Goal: Check status: Check status

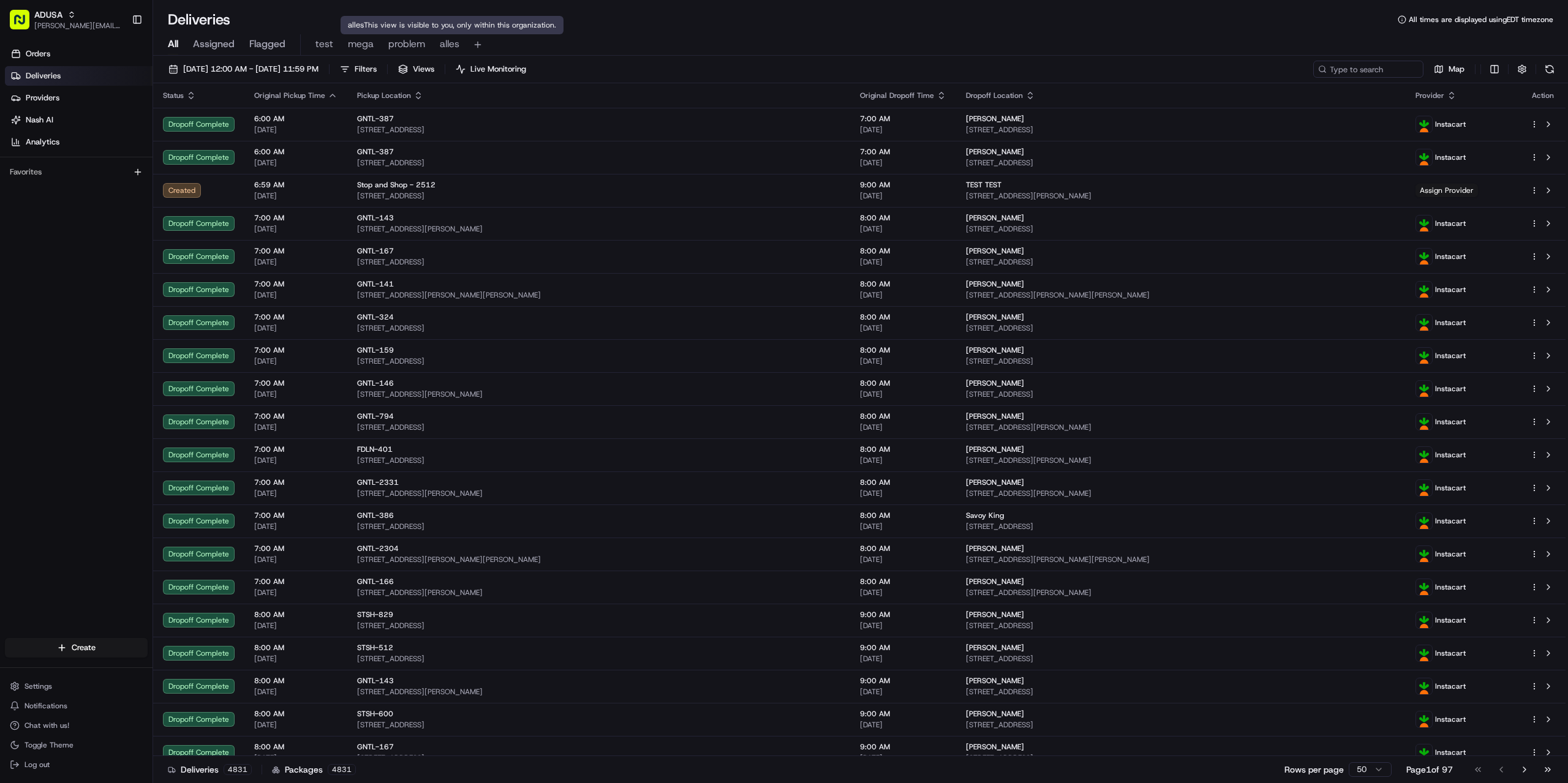
click at [440, 45] on span "alles" at bounding box center [449, 44] width 19 height 15
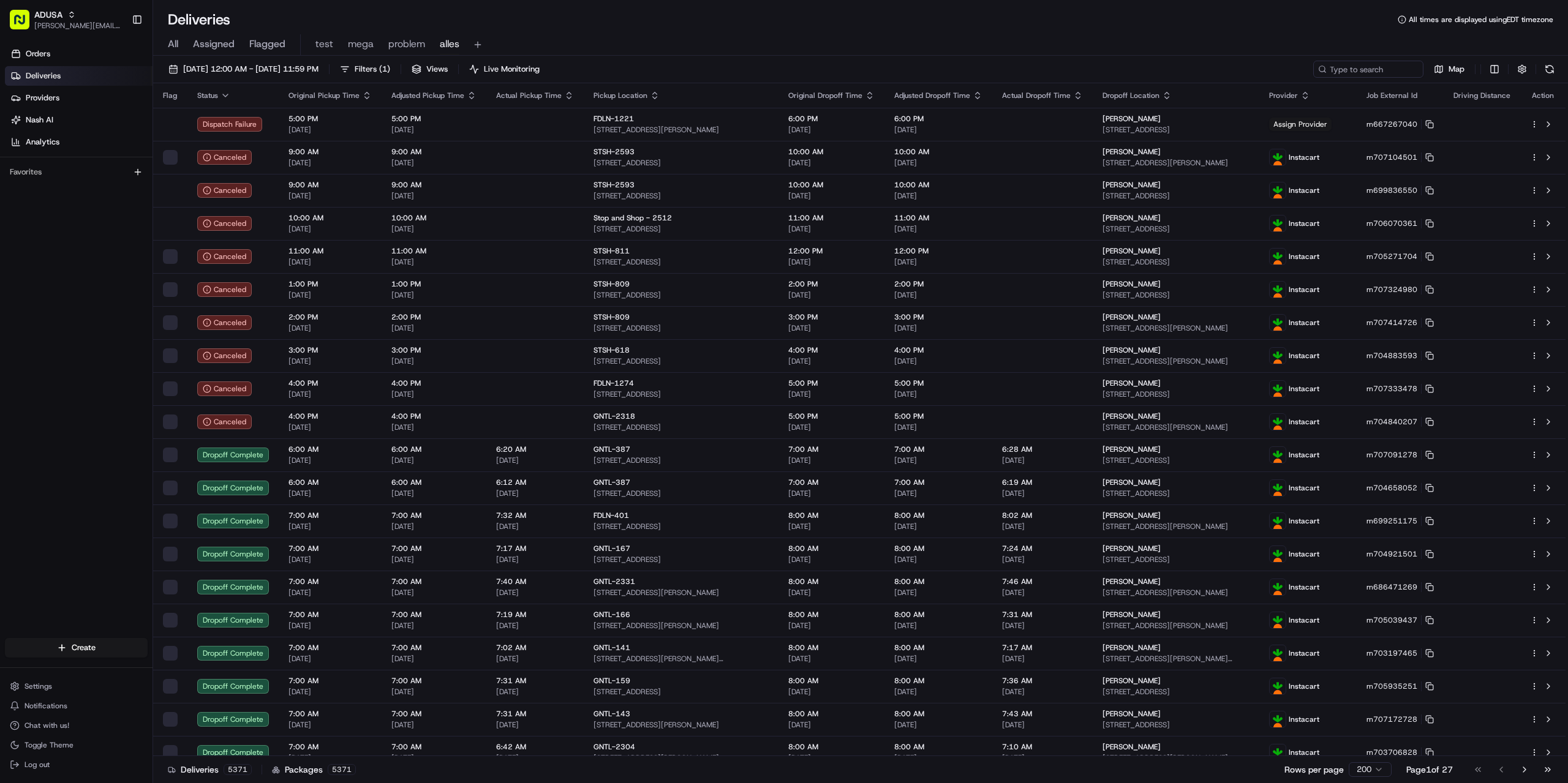
click at [784, 28] on div "Deliveries All times are displayed using EDT timezone" at bounding box center [860, 19] width 1414 height 19
paste input "m686003250"
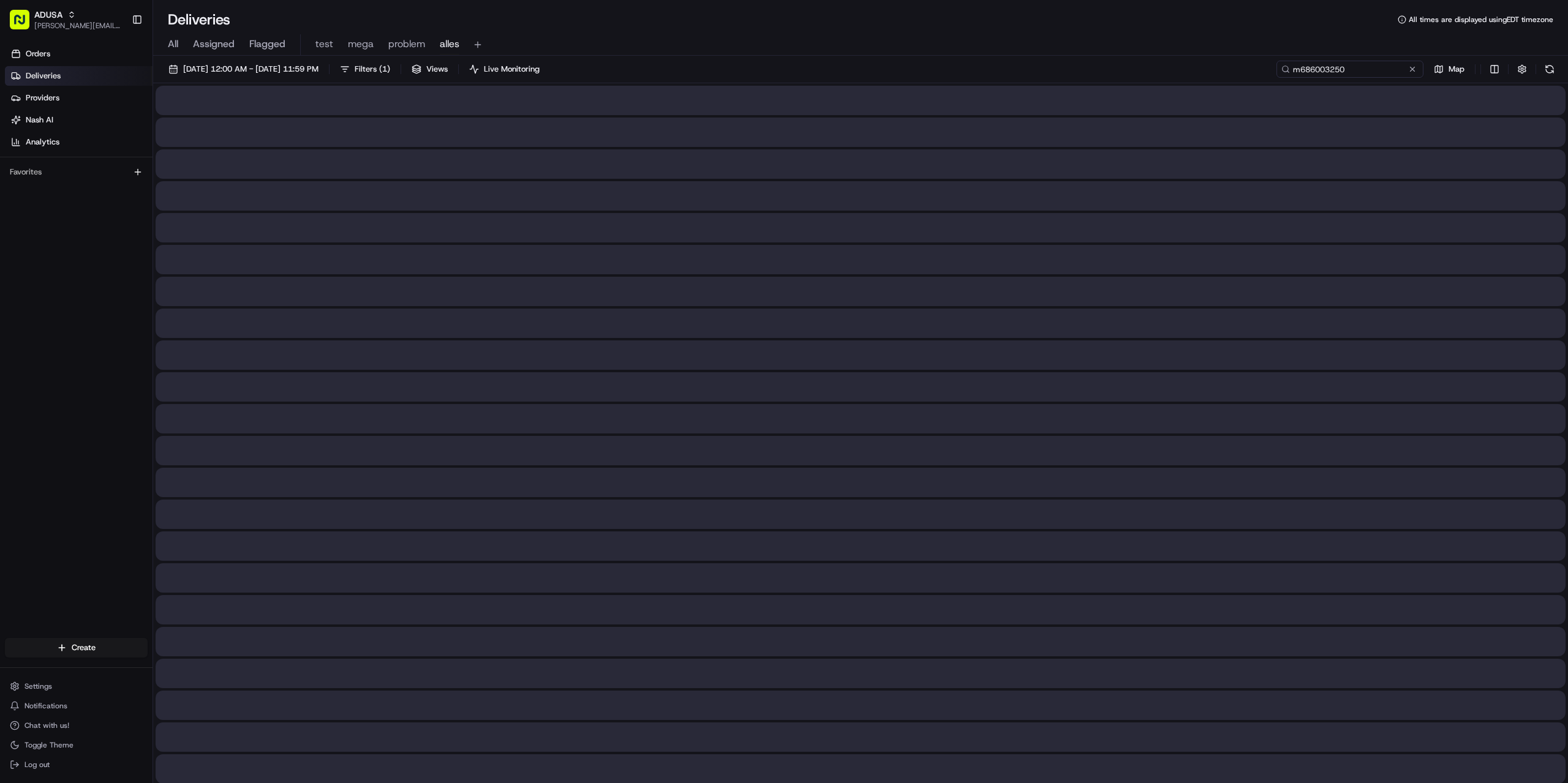
type input "m686003250"
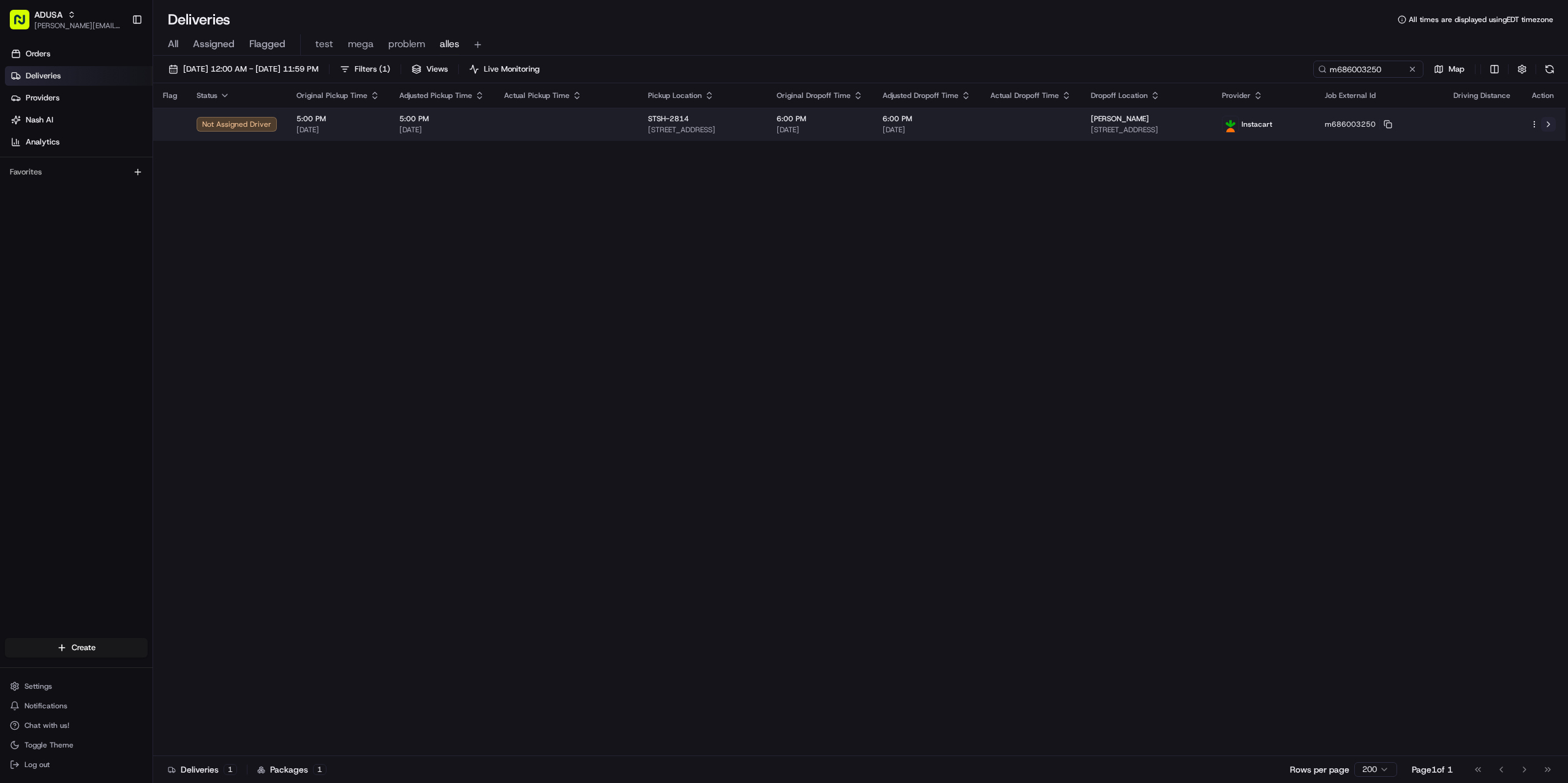
click at [1549, 121] on button at bounding box center [1548, 125] width 15 height 15
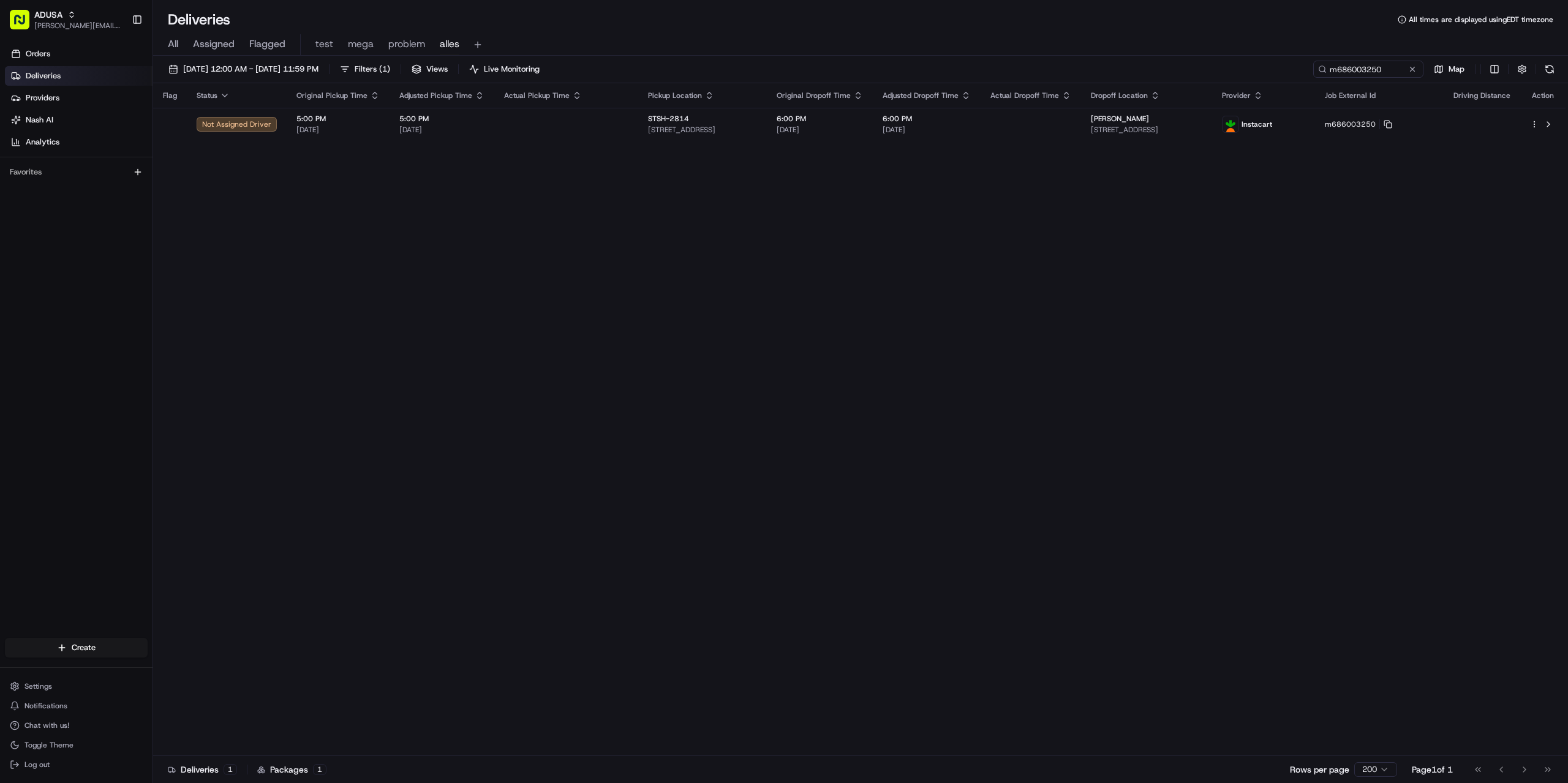
click at [1415, 64] on button at bounding box center [1412, 69] width 13 height 13
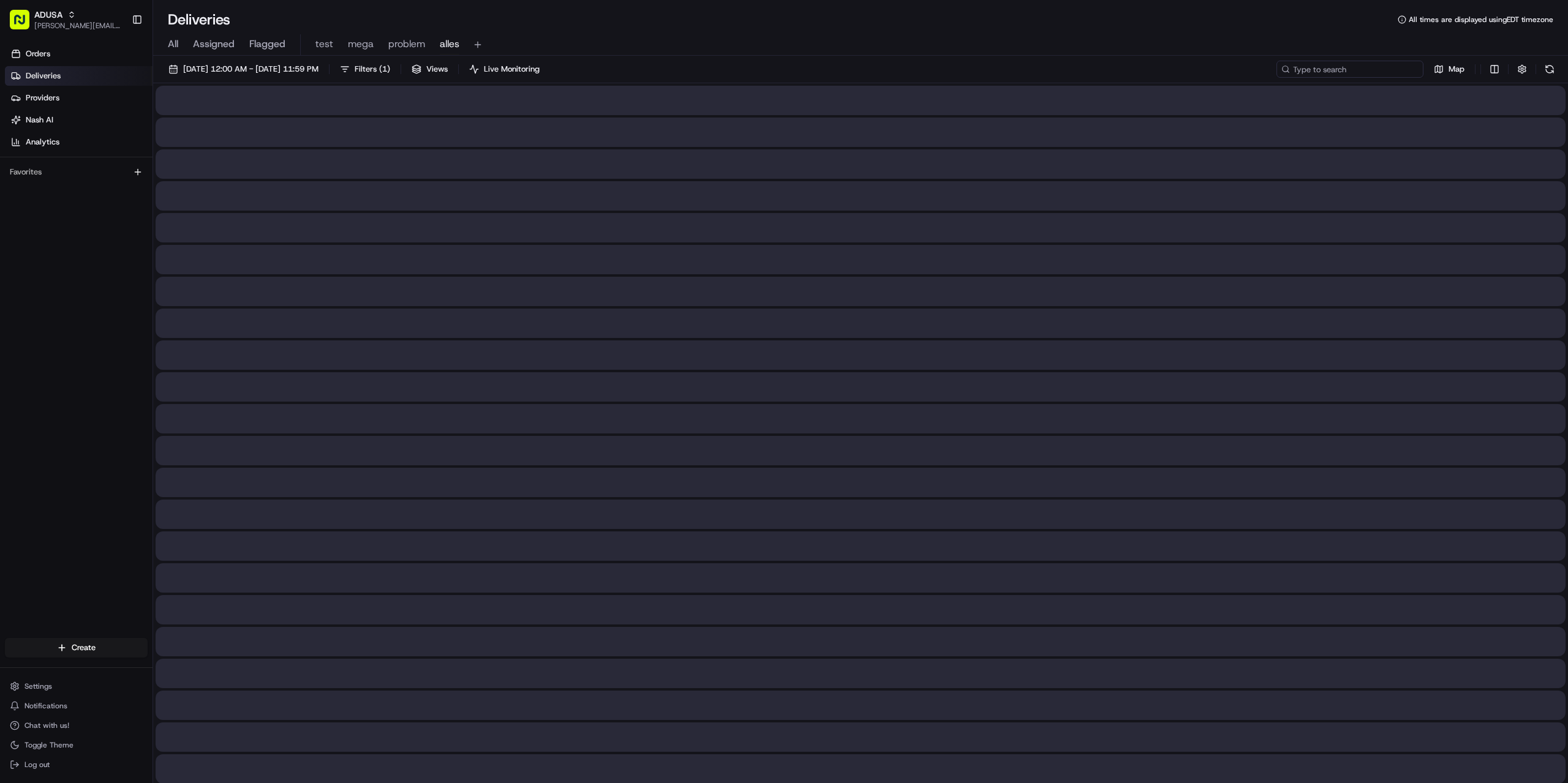
paste input "m700961627"
type input "m700961627"
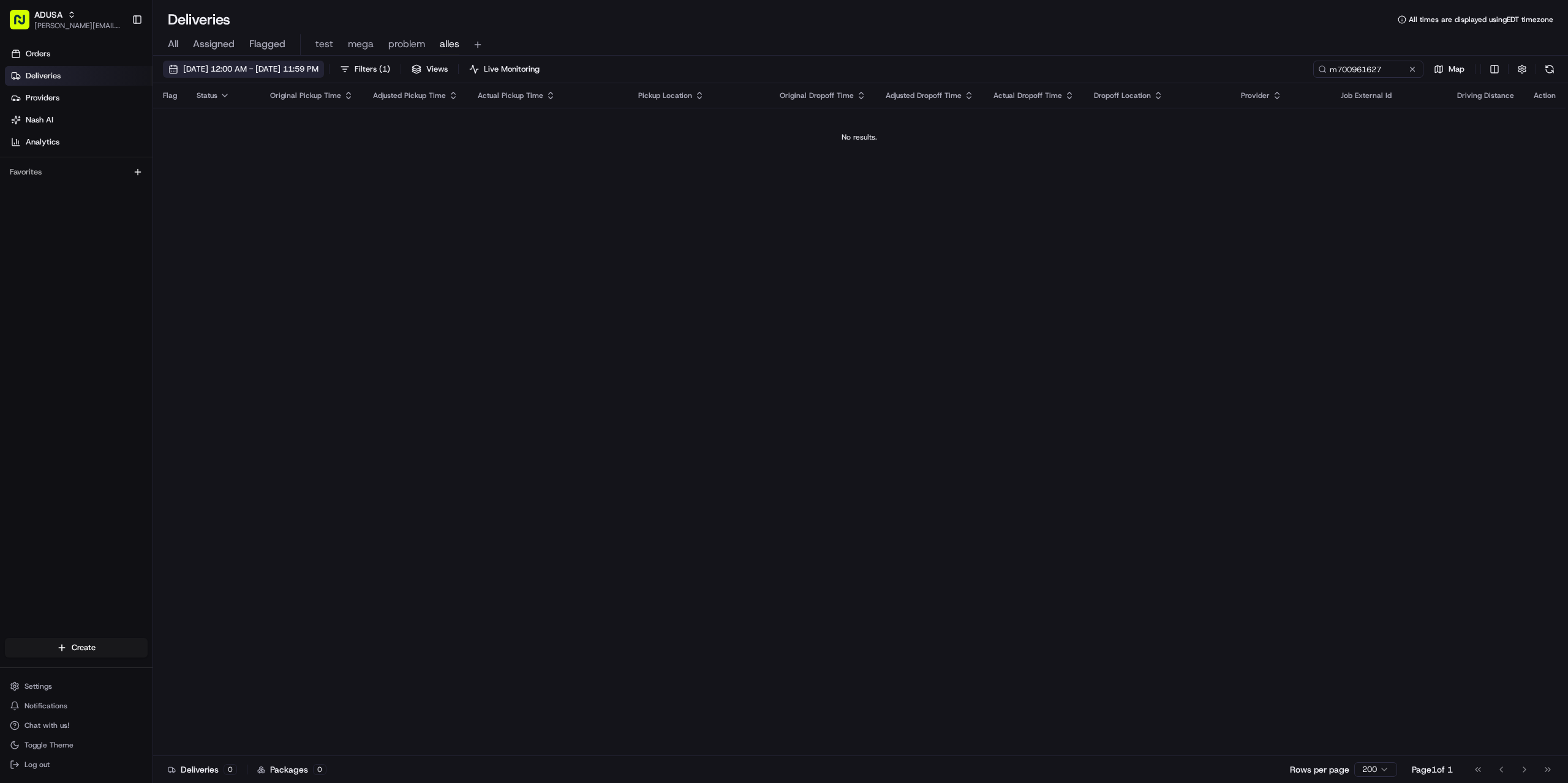
click at [230, 67] on span "[DATE] 12:00 AM - [DATE] 11:59 PM" at bounding box center [251, 69] width 135 height 11
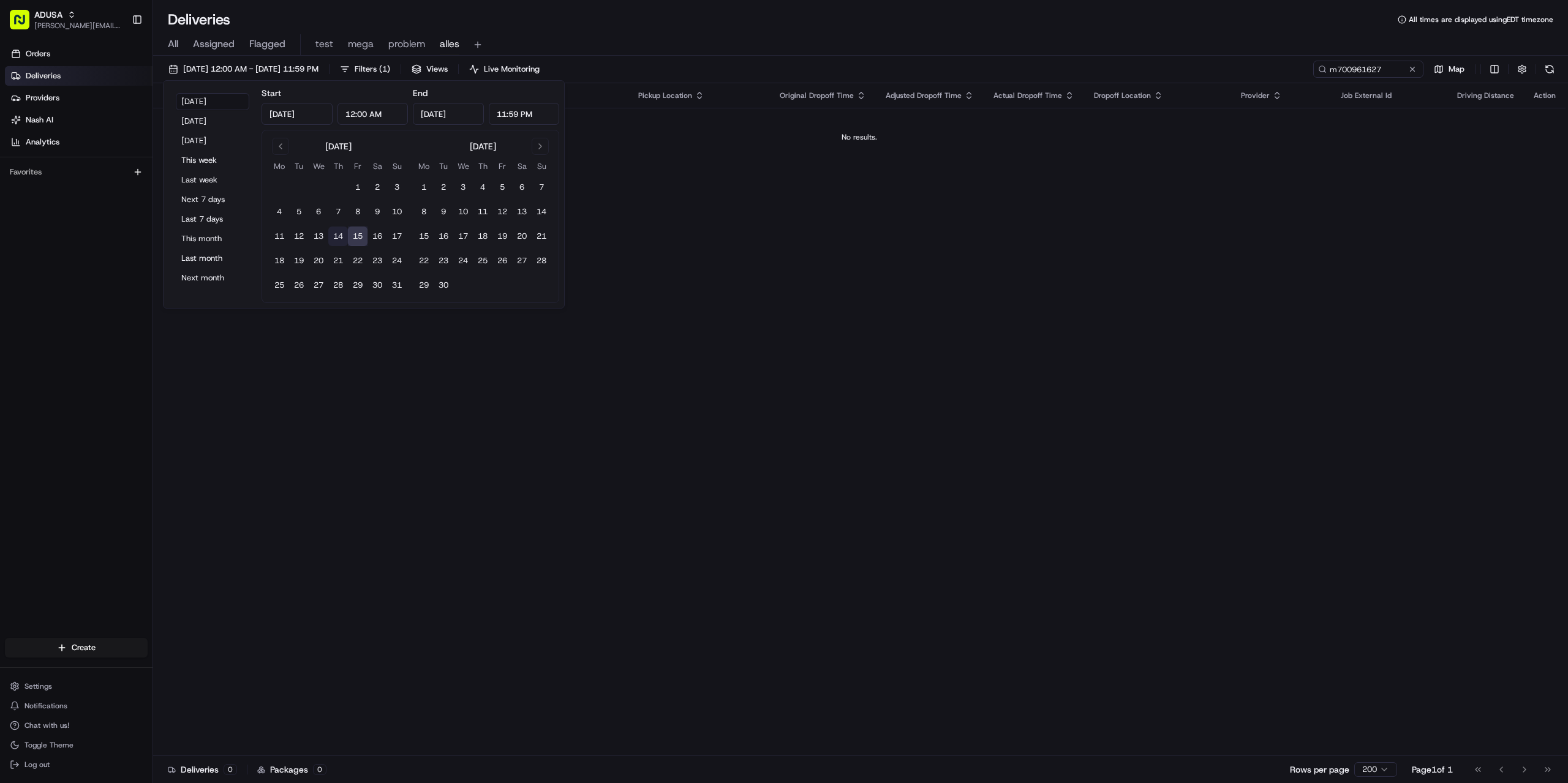
click at [333, 237] on button "14" at bounding box center [338, 236] width 19 height 19
type input "[DATE]"
click at [1018, 259] on div "Flag Status Original Pickup Time Adjusted Pickup Time Actual Pickup Time Pickup…" at bounding box center [858, 419] width 1412 height 673
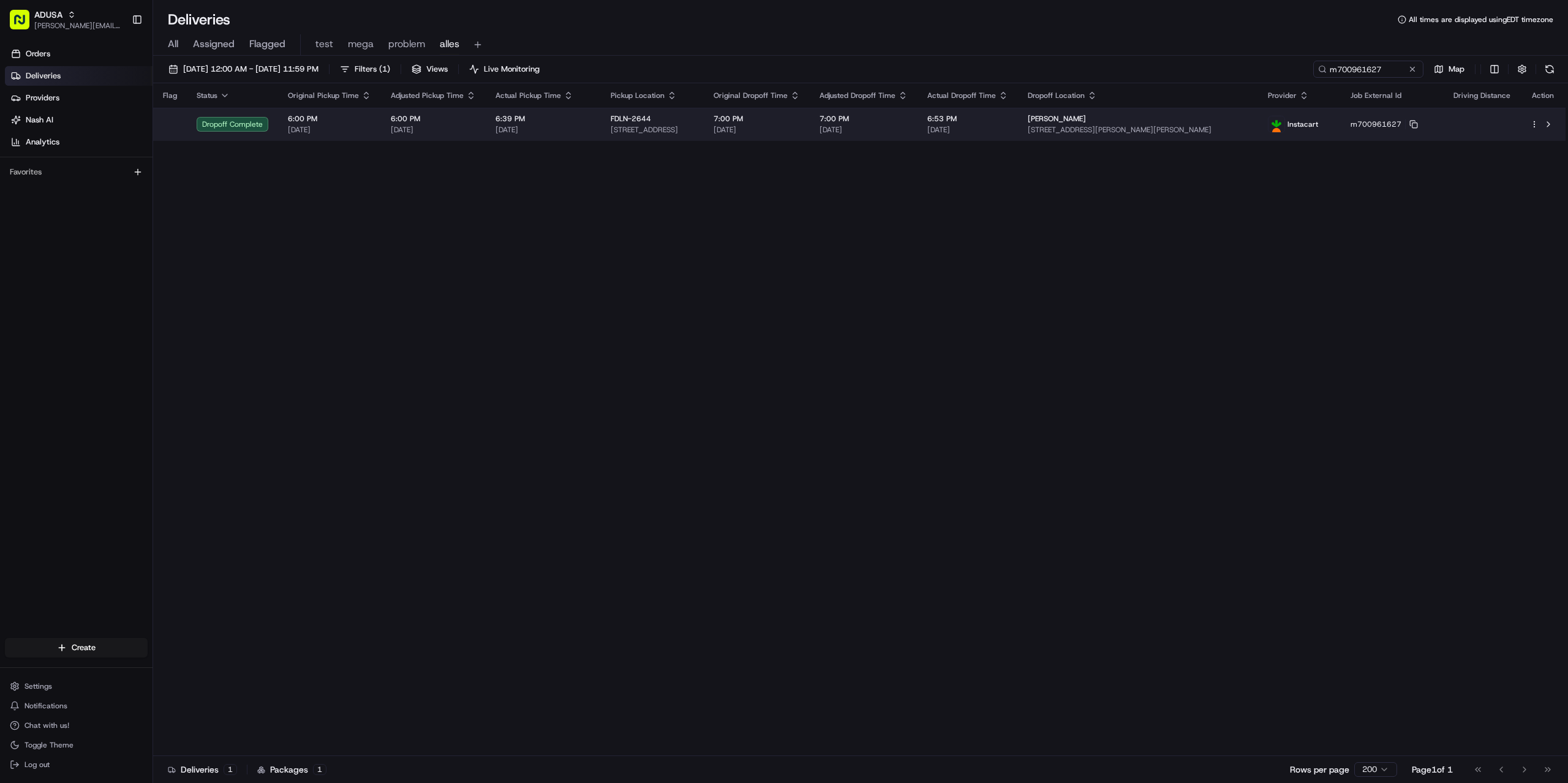
click at [610, 125] on div "FDLN-[STREET_ADDRESS]" at bounding box center [652, 124] width 84 height 21
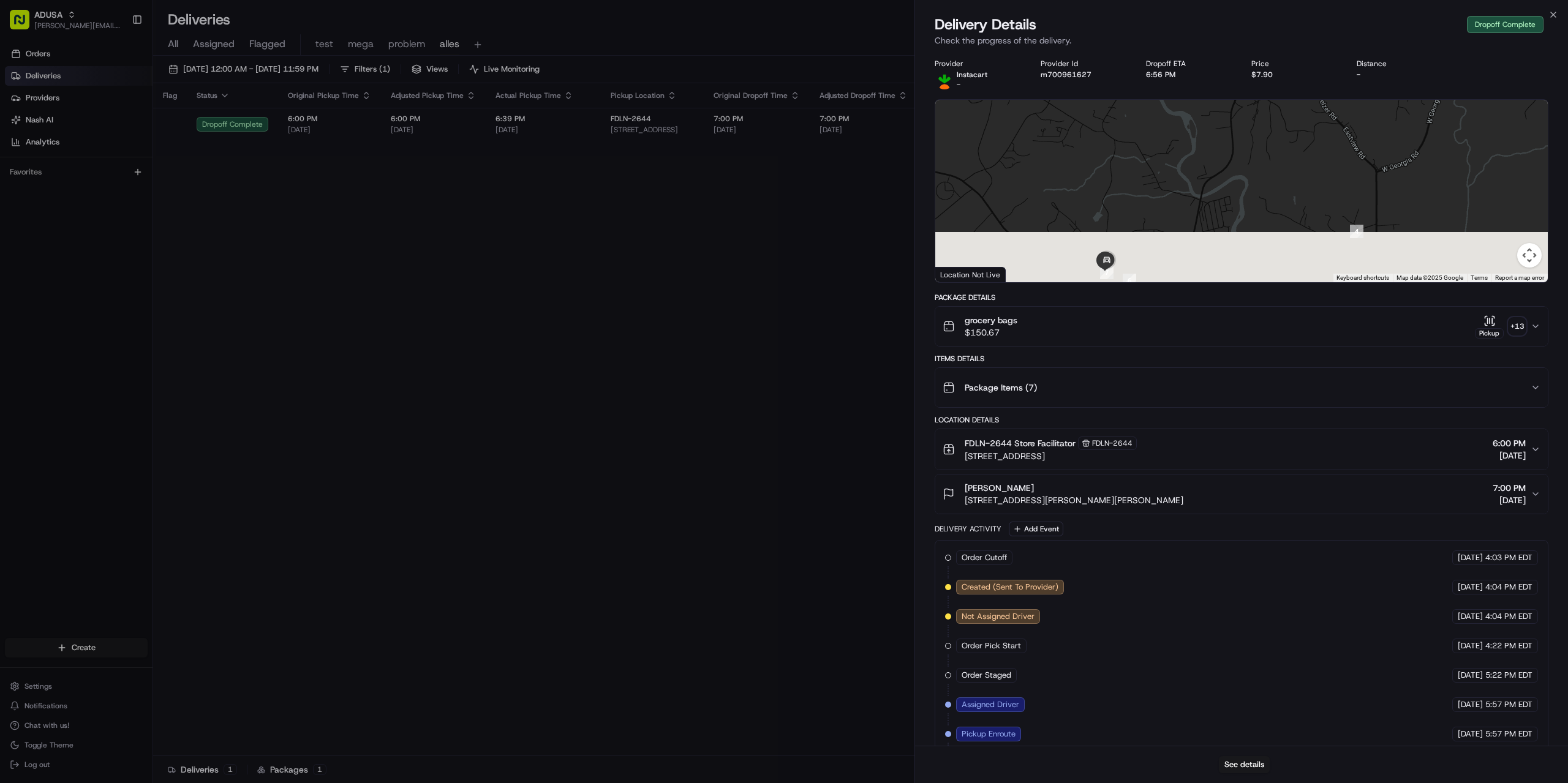
drag, startPoint x: 1189, startPoint y: 220, endPoint x: 1219, endPoint y: 86, distance: 137.3
click at [1219, 86] on div "Provider Instacart - Provider Id m700961627 Dropoff ETA 6:56 PM Price $7.90 Dis…" at bounding box center [1241, 478] width 613 height 840
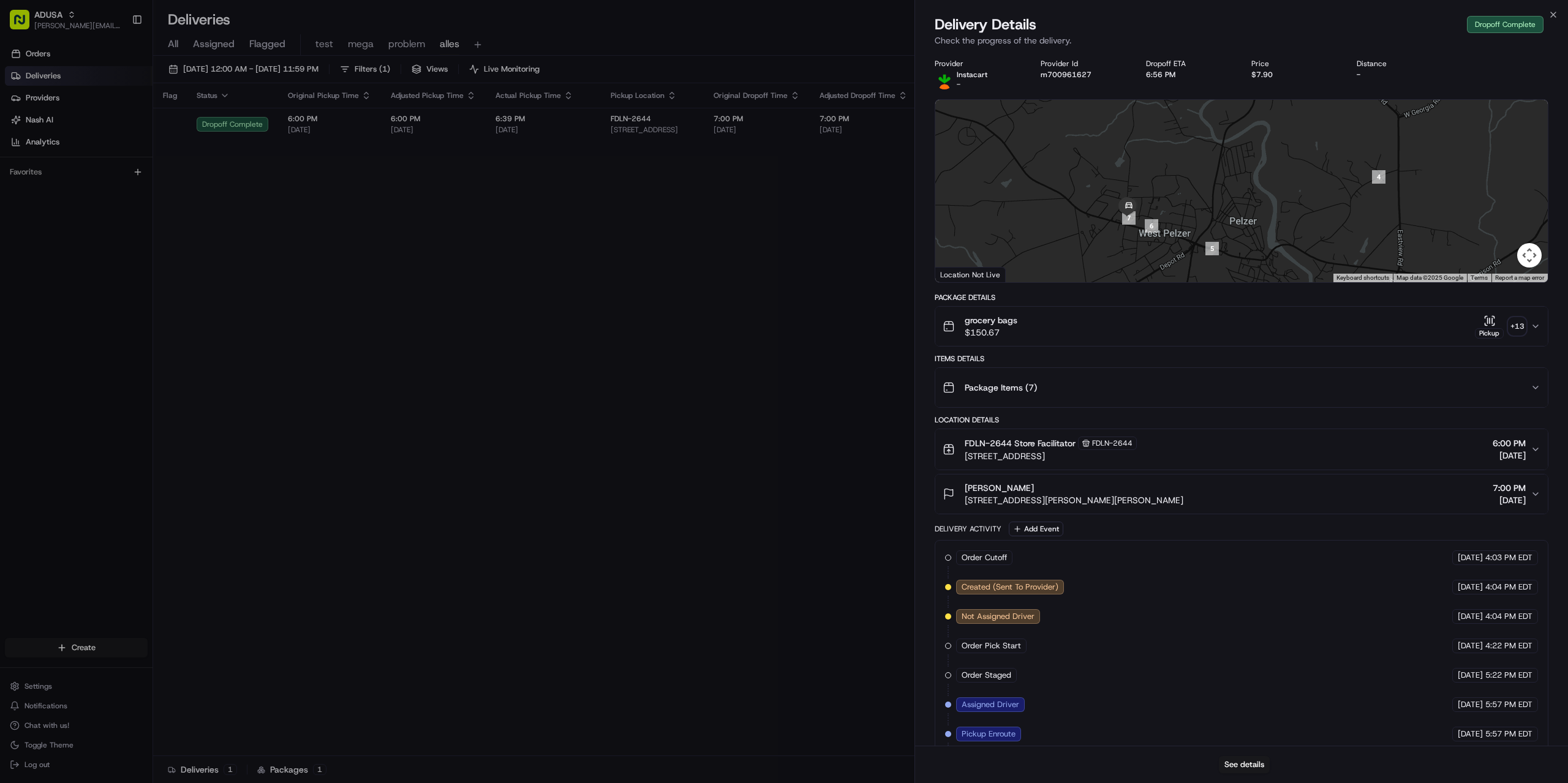
drag, startPoint x: 1134, startPoint y: 230, endPoint x: 1154, endPoint y: 183, distance: 51.1
click at [1154, 183] on div at bounding box center [1241, 191] width 613 height 182
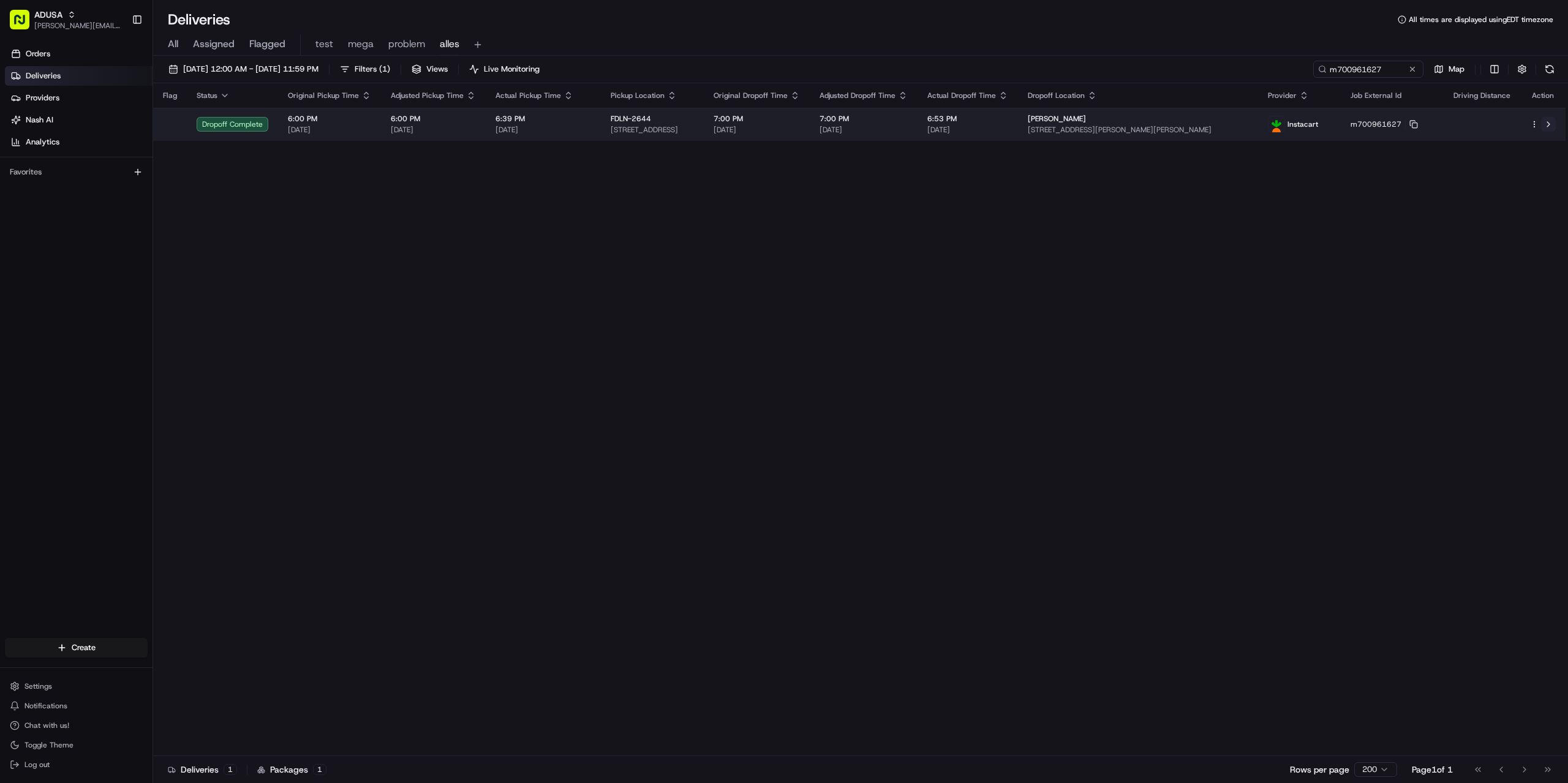
click at [1550, 125] on button at bounding box center [1548, 125] width 15 height 15
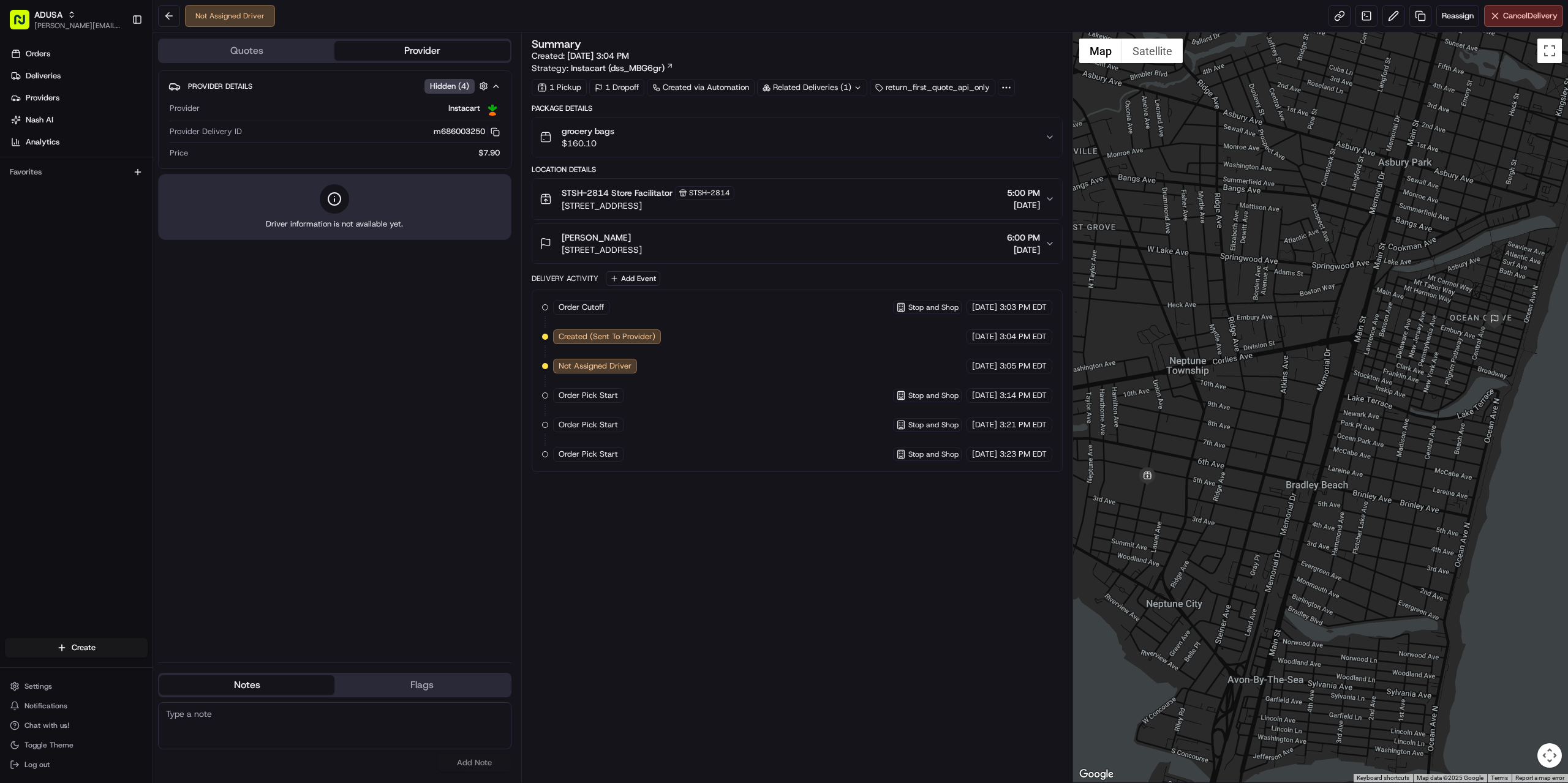
click at [764, 245] on div "Ian Haggerty 25 Heck Ave, Ocean Grove, NJ 07756, USA 6:00 PM 08/15/2025" at bounding box center [792, 243] width 505 height 24
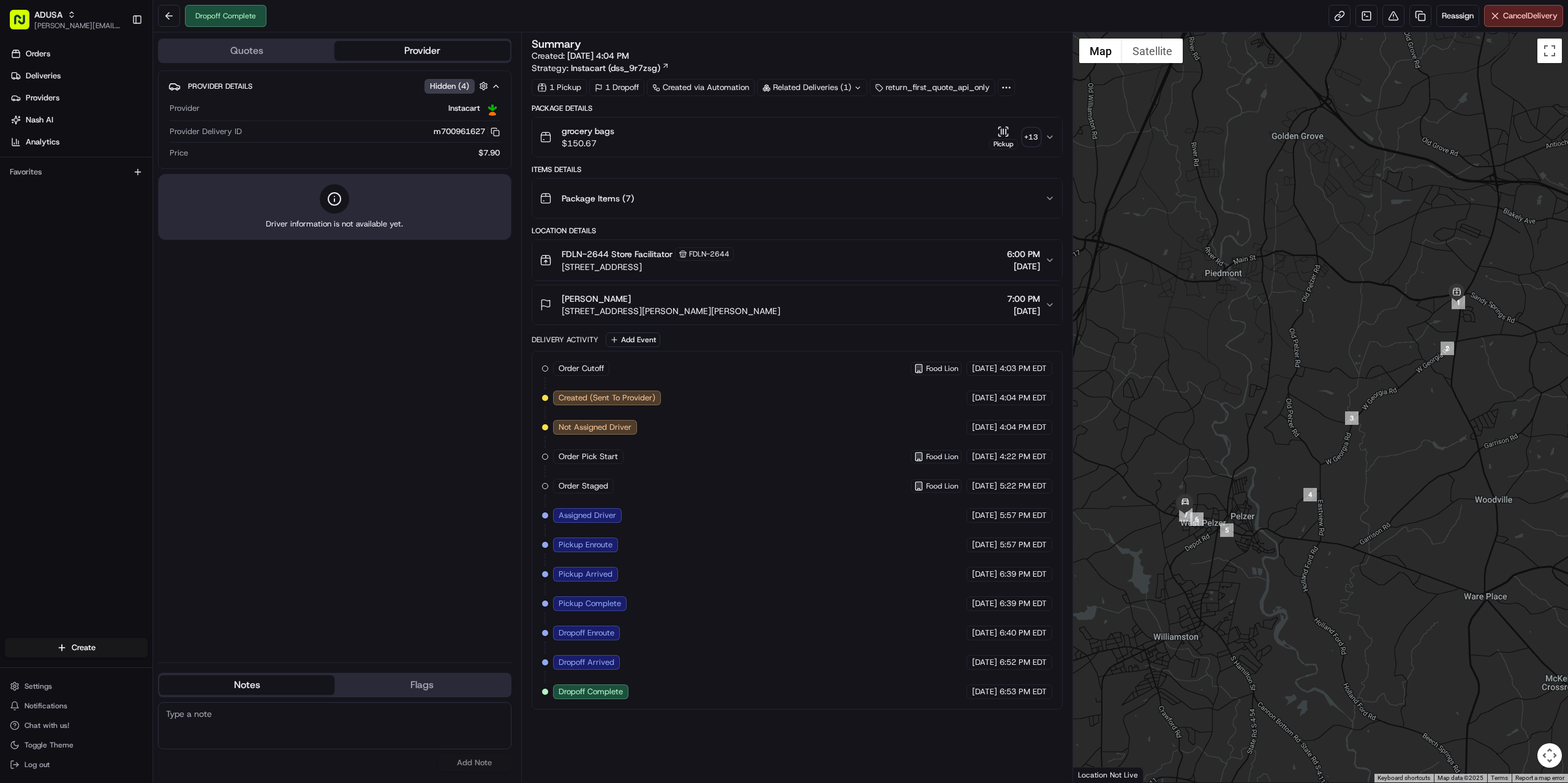
paste textarea "per store driver brought order back because they received no response from cust."
type textarea "per store driver brought order back because they received no response from cust."
click at [482, 762] on button "Add Note" at bounding box center [475, 763] width 74 height 18
